Goal: Navigation & Orientation: Find specific page/section

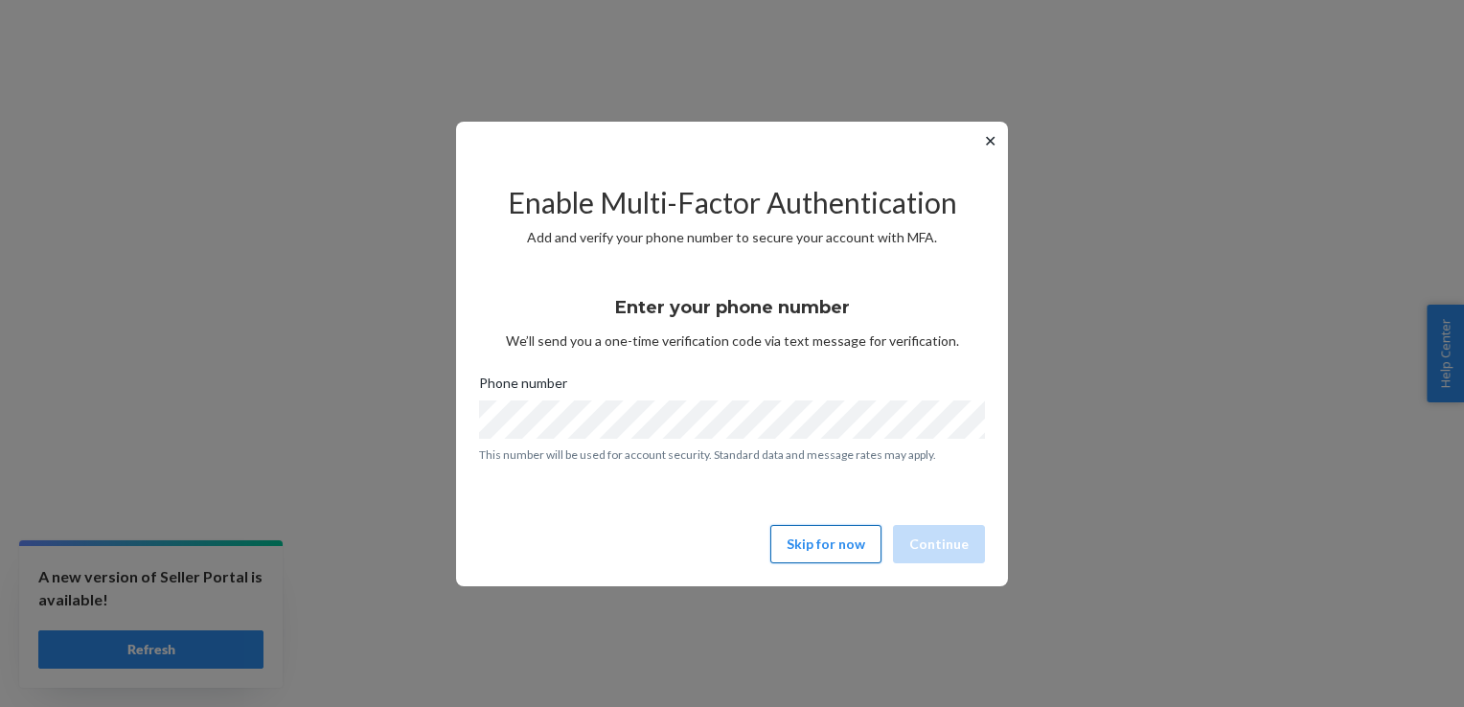
click at [841, 542] on button "Skip for now" at bounding box center [825, 544] width 111 height 38
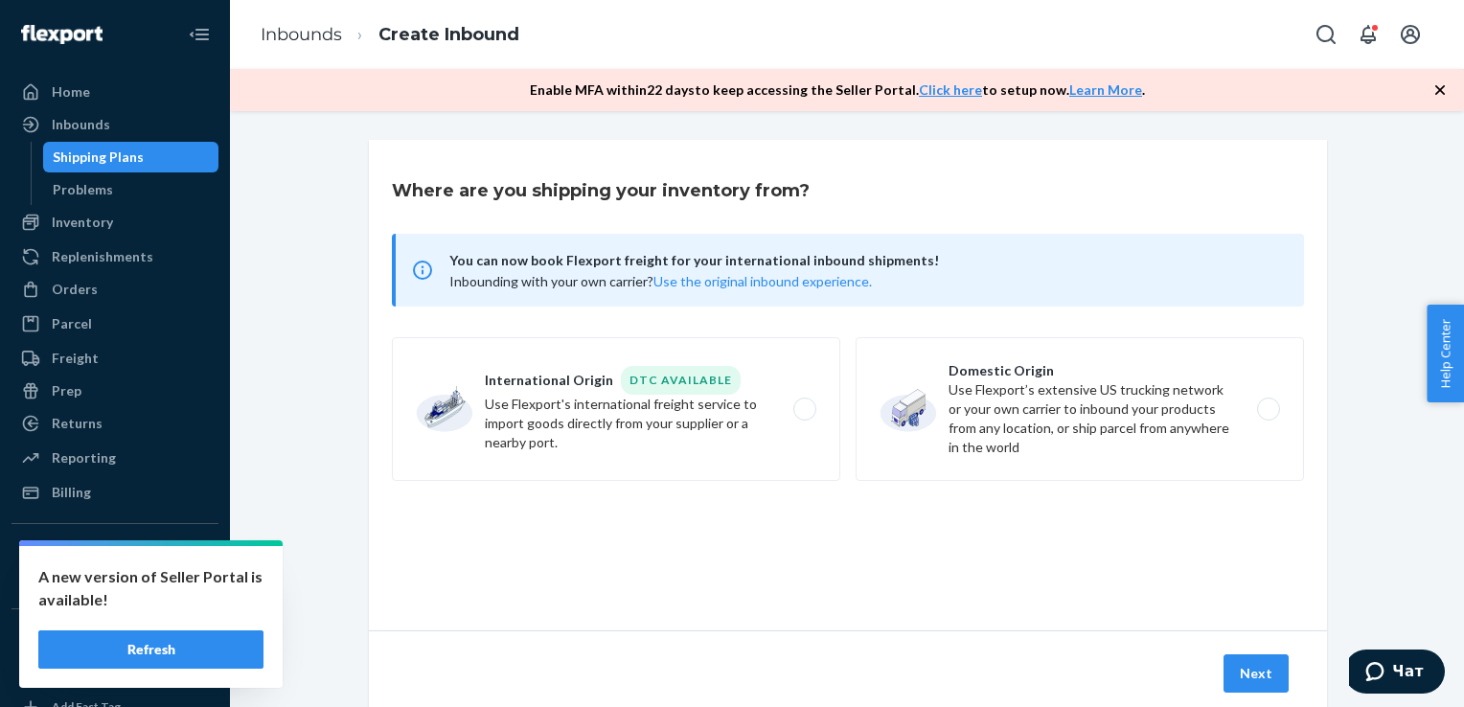
click at [107, 164] on div "Shipping Plans" at bounding box center [98, 157] width 91 height 19
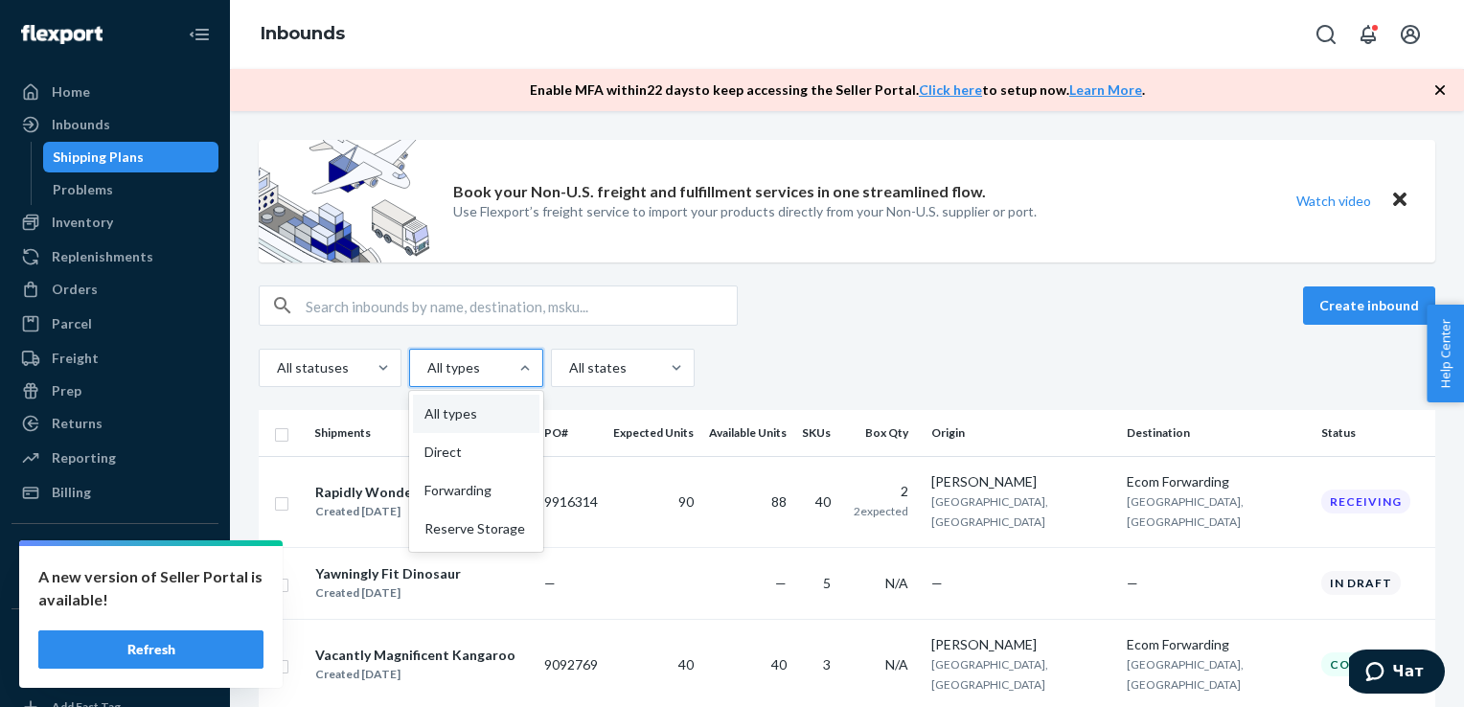
click at [467, 379] on div "All types" at bounding box center [459, 368] width 98 height 34
click at [427, 377] on input "option All types focused, 1 of 4. 4 results available. Use Up and Down to choos…" at bounding box center [426, 367] width 2 height 19
click at [356, 370] on div at bounding box center [328, 367] width 106 height 23
click at [277, 370] on input "All statuses" at bounding box center [276, 367] width 2 height 19
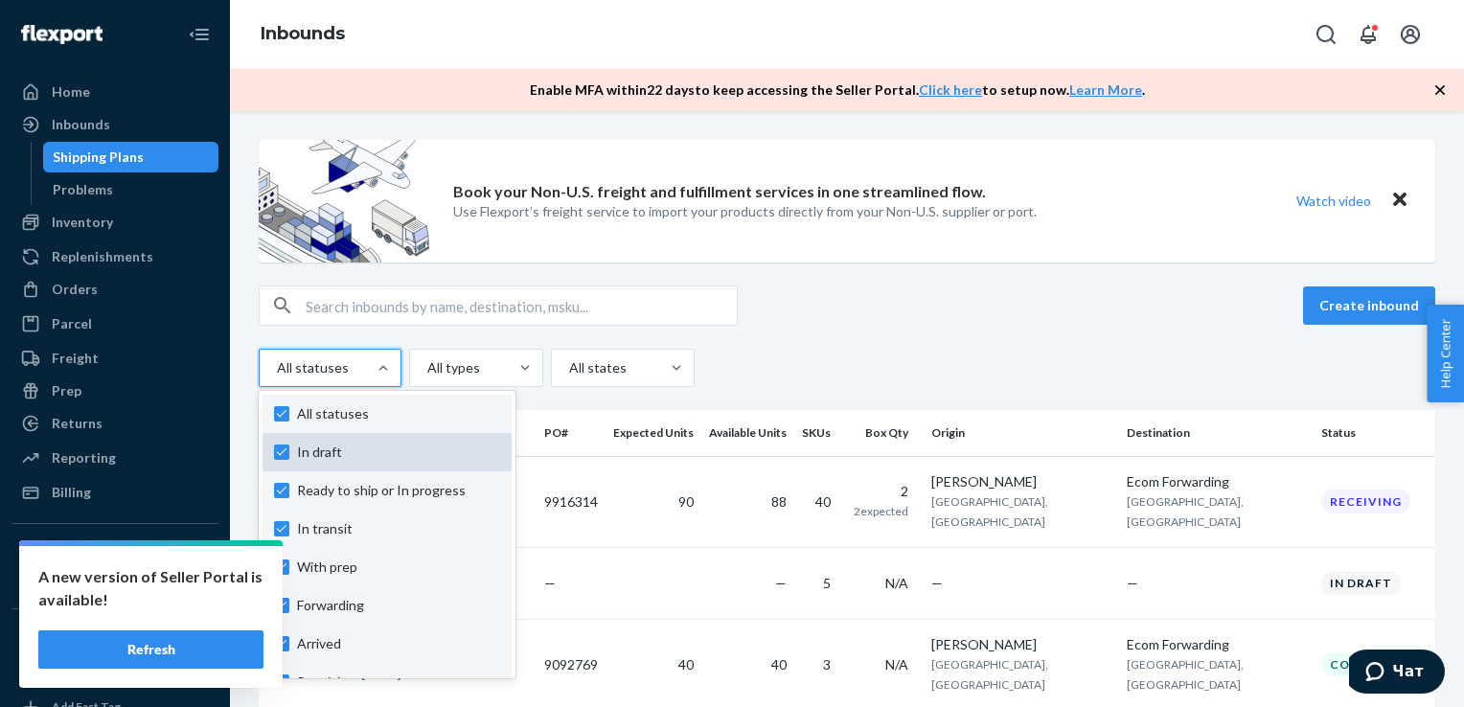
click at [287, 451] on label "In draft" at bounding box center [387, 452] width 226 height 19
checkbox input "false"
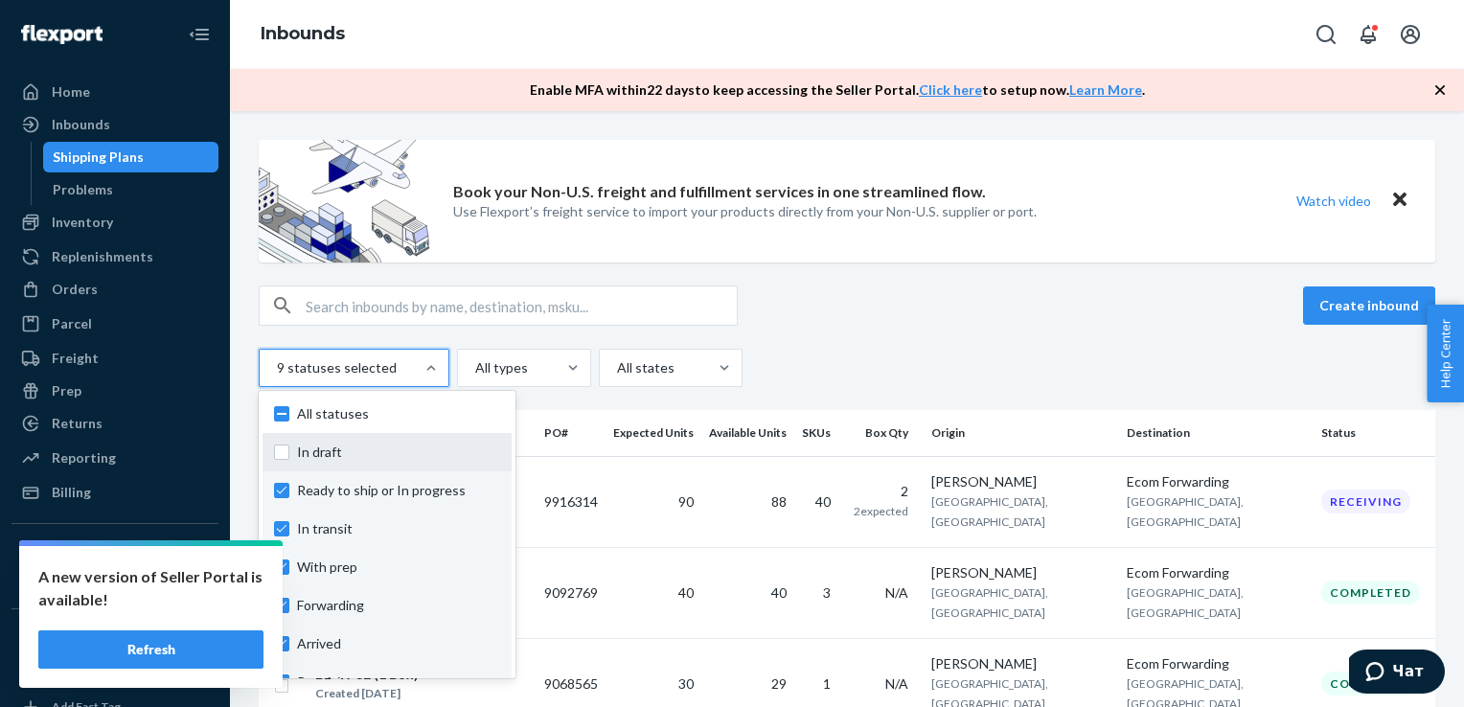
click at [287, 453] on label "In draft" at bounding box center [387, 452] width 226 height 19
checkbox input "true"
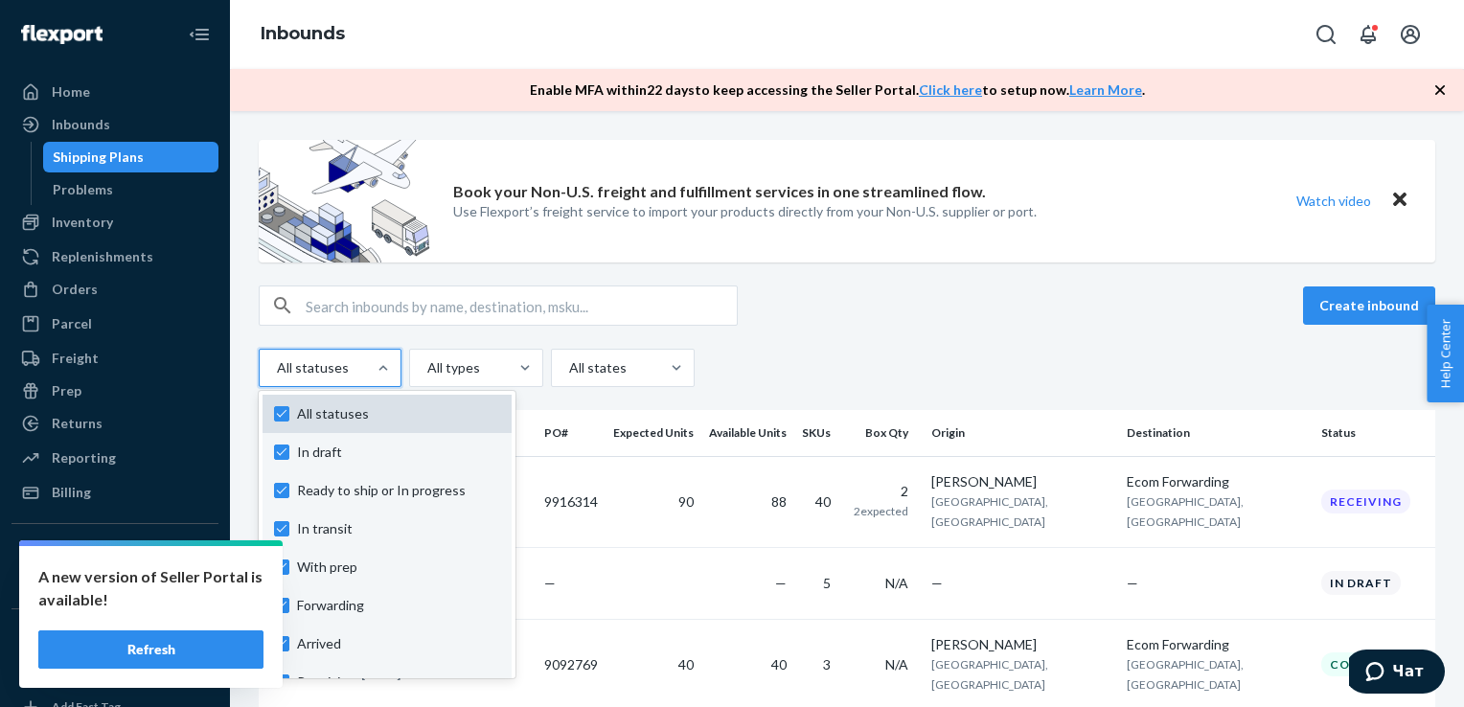
click at [280, 419] on label "All statuses" at bounding box center [387, 413] width 226 height 19
checkbox input "false"
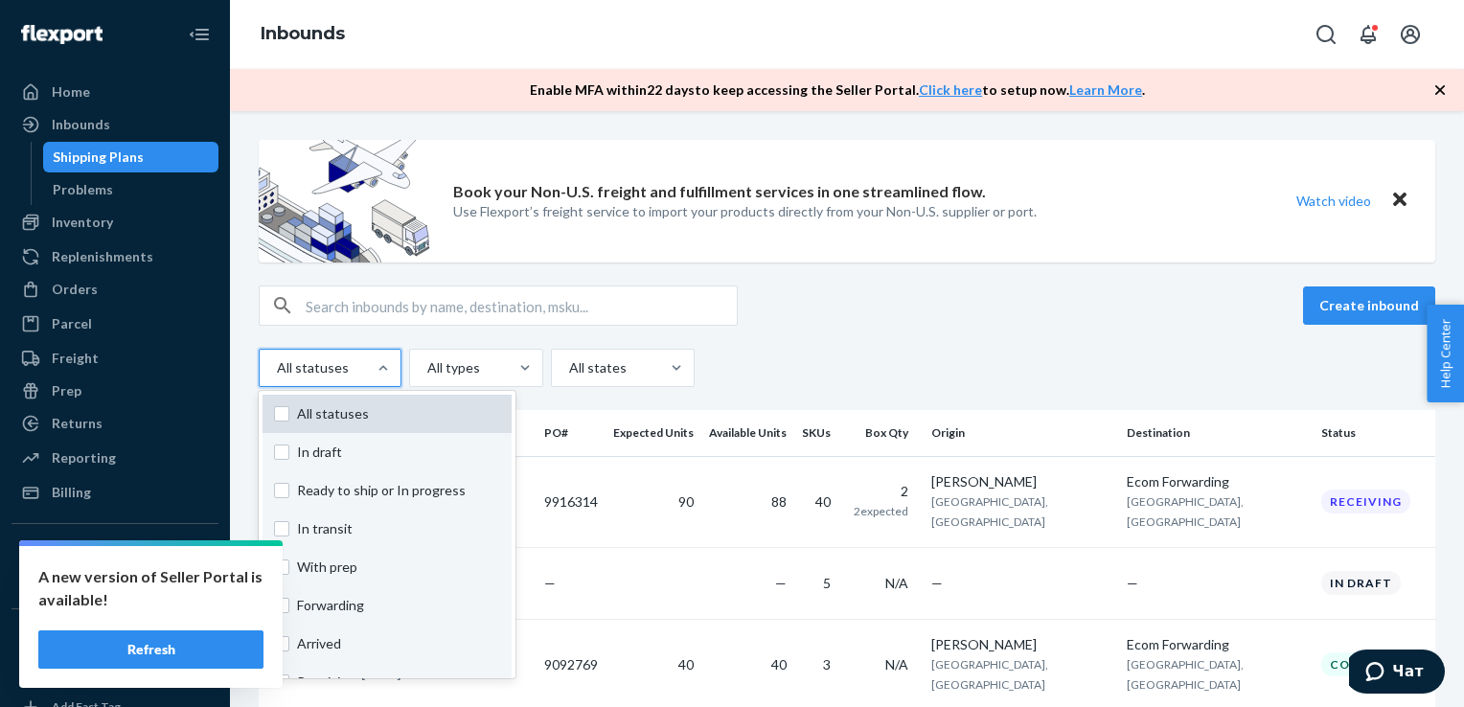
checkbox input "false"
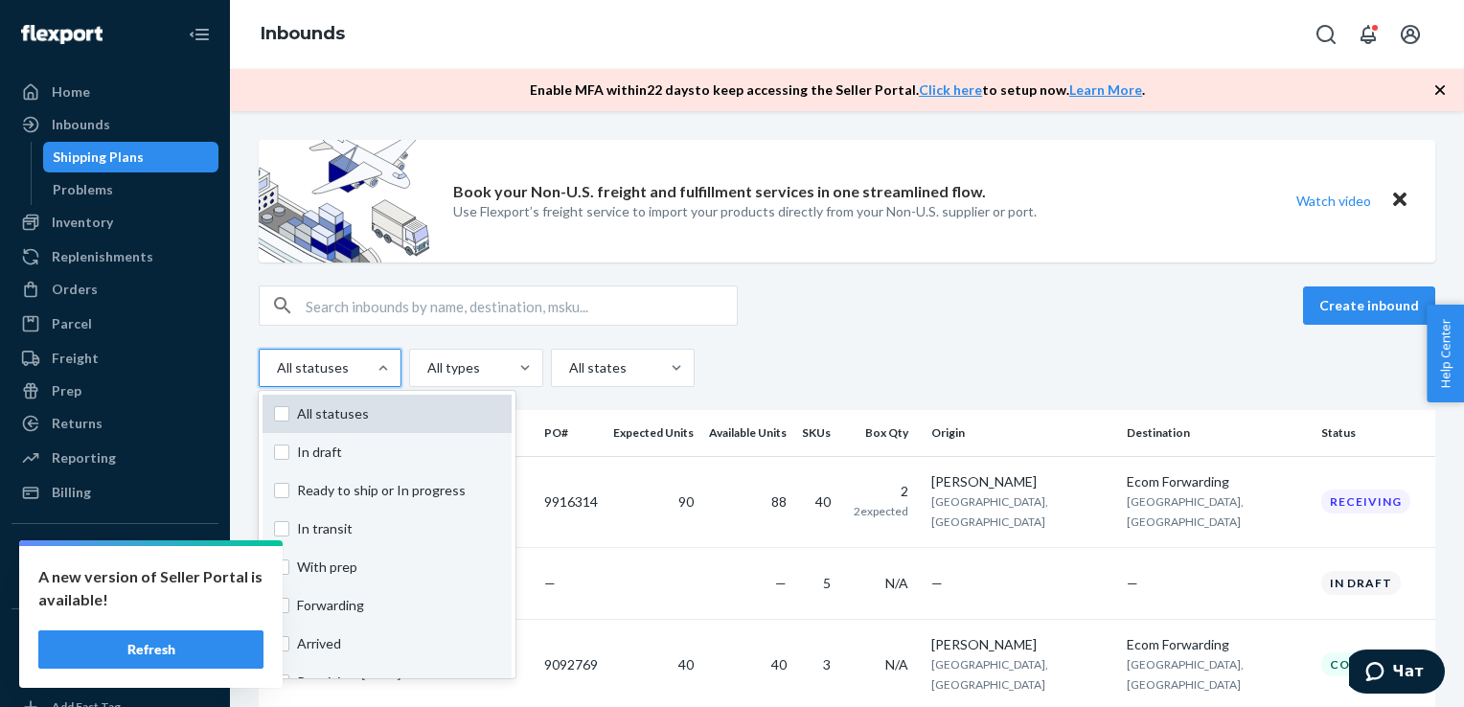
checkbox input "false"
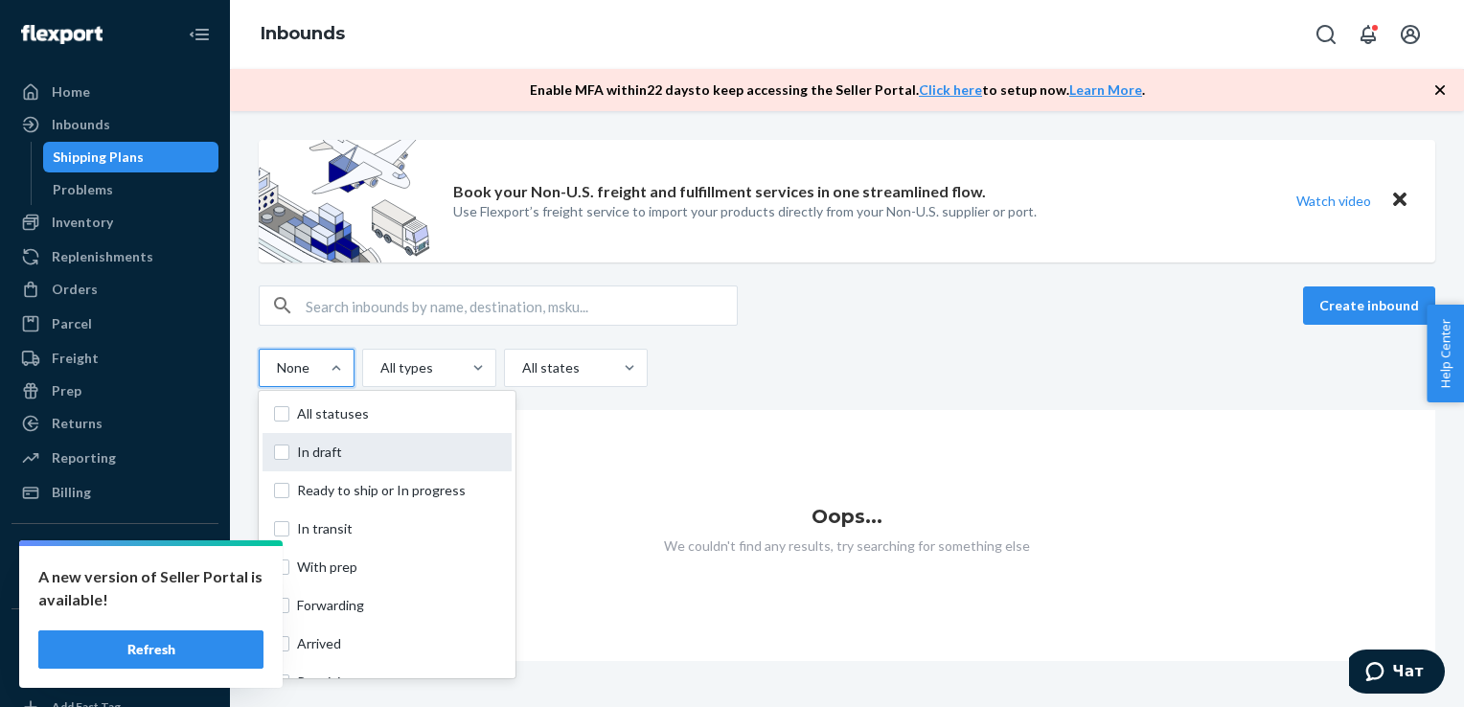
click at [280, 458] on label "In draft" at bounding box center [387, 452] width 226 height 19
checkbox input "true"
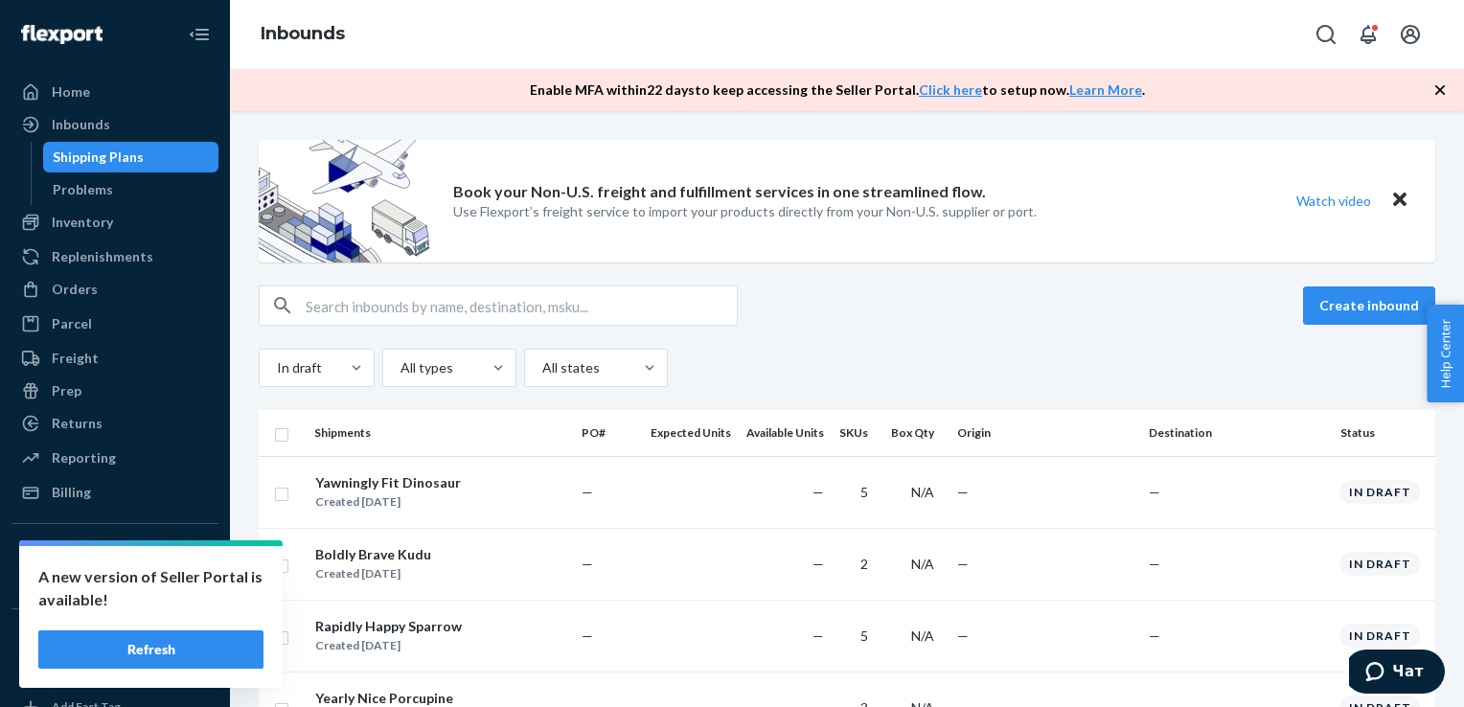
click at [113, 224] on div "Inventory" at bounding box center [114, 222] width 203 height 27
